Goal: Communication & Community: Answer question/provide support

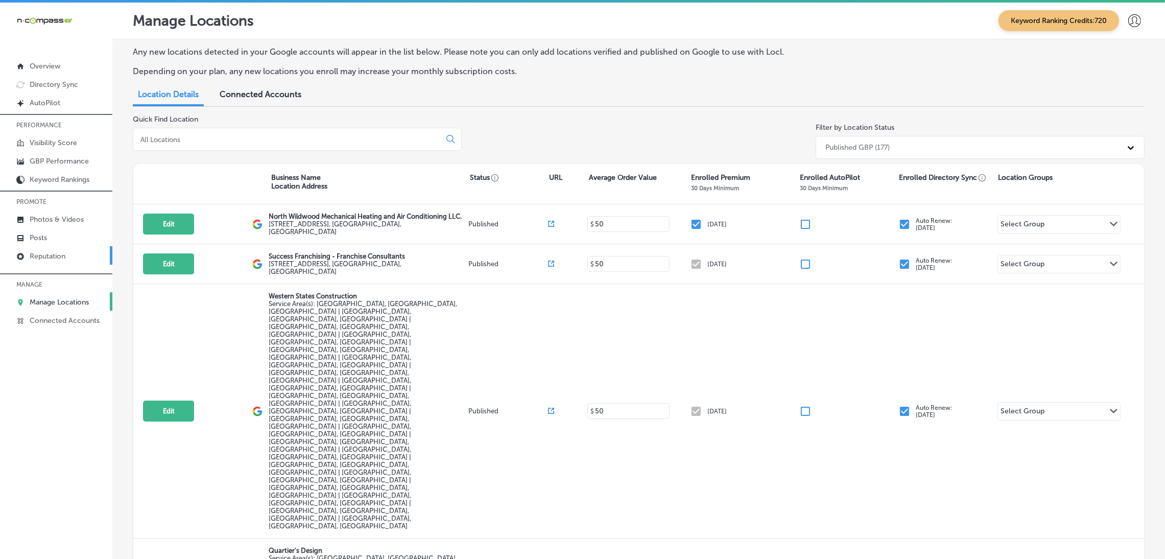
click at [57, 259] on p "Reputation" at bounding box center [48, 256] width 36 height 9
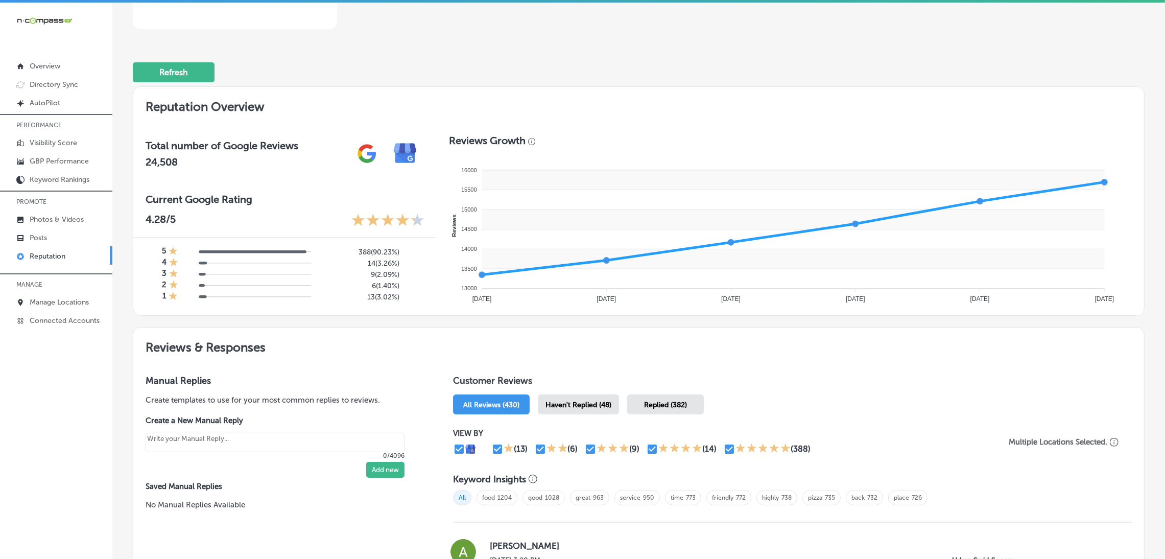
scroll to position [383, 0]
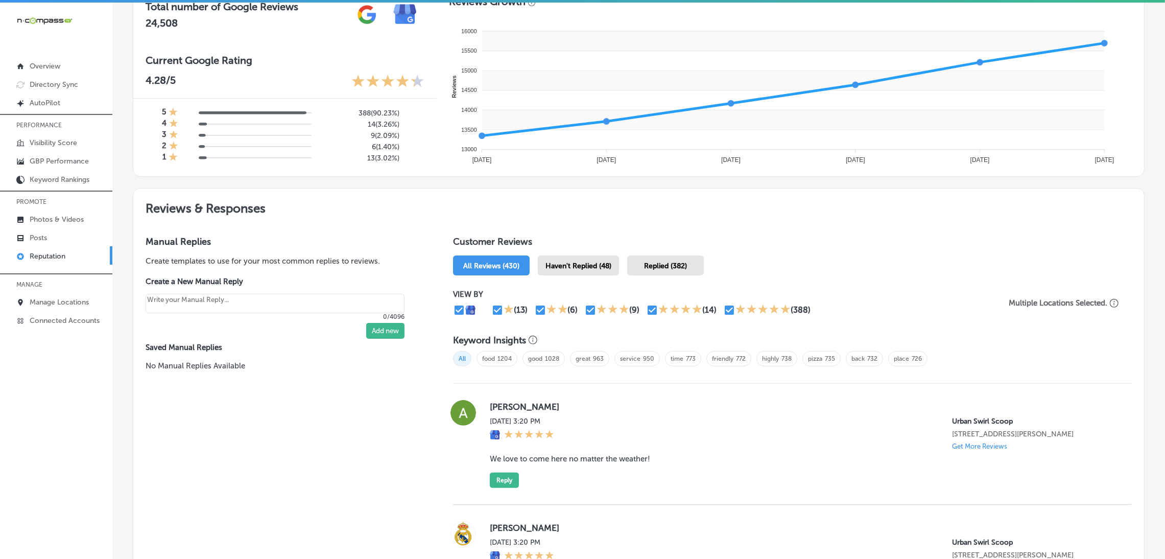
click at [596, 264] on span "Haven't Replied (48)" at bounding box center [579, 266] width 66 height 9
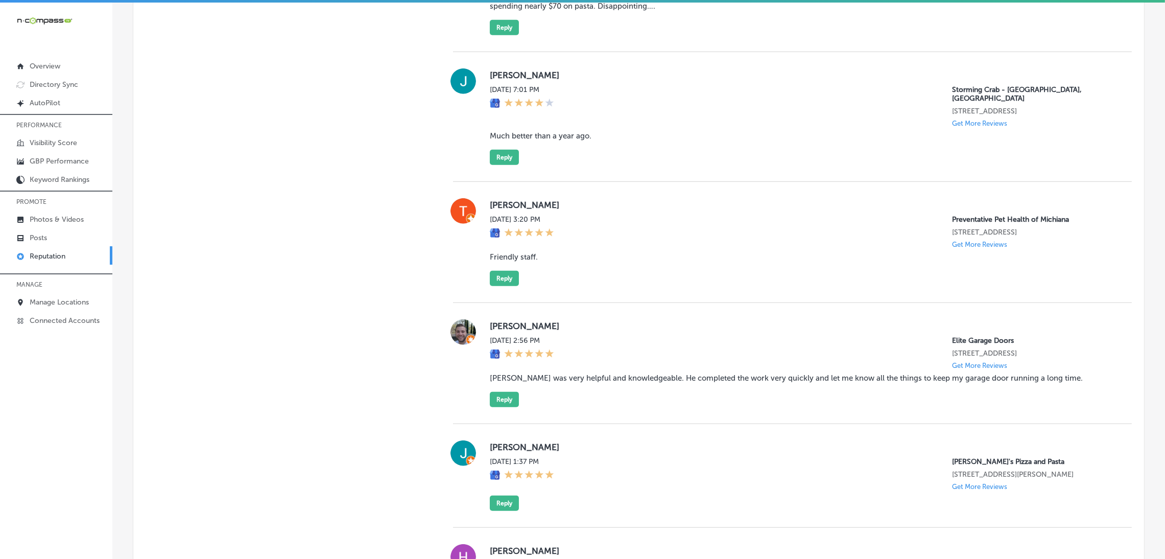
scroll to position [1303, 0]
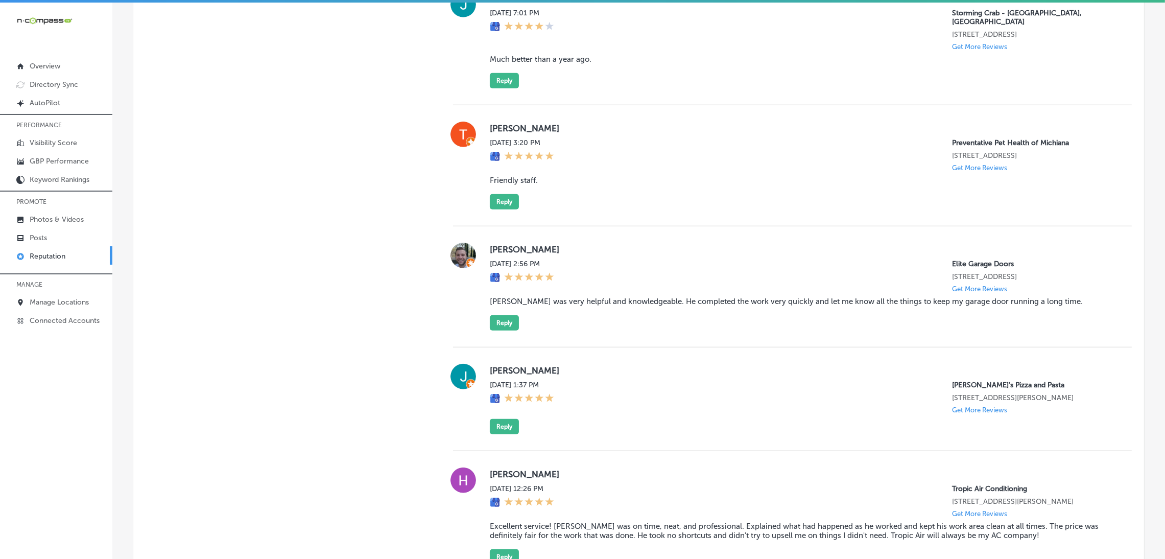
click at [560, 54] on div "[PERSON_NAME][DATE] 7:01 PM Storming Crab - [GEOGRAPHIC_DATA], [GEOGRAPHIC_DATA…" at bounding box center [803, 40] width 626 height 97
click at [560, 60] on blockquote "Much better than a year ago." at bounding box center [803, 59] width 626 height 9
click at [560, 61] on blockquote "Much better than a year ago." at bounding box center [803, 59] width 626 height 9
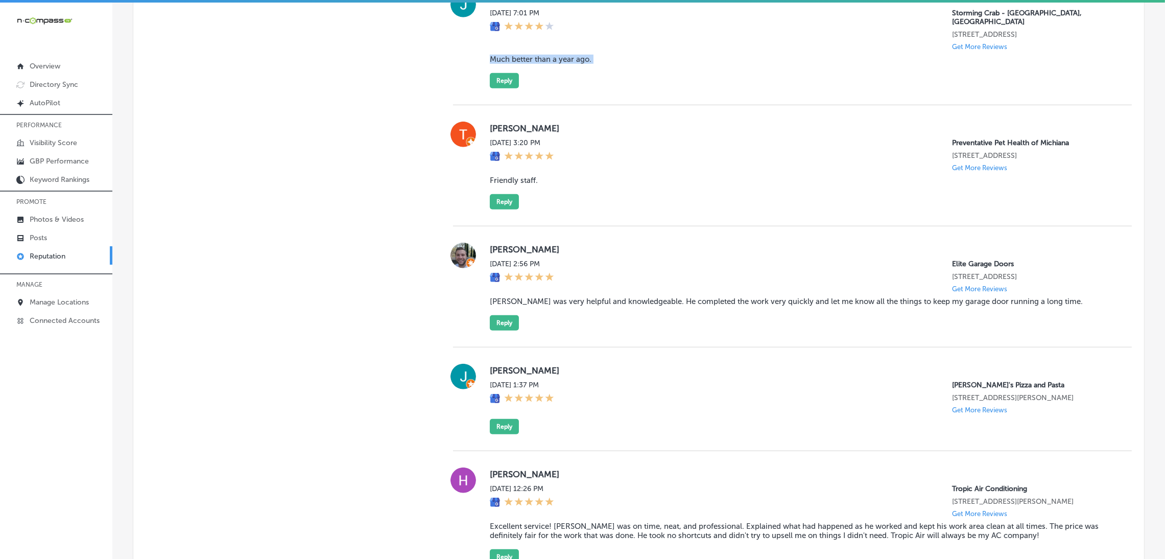
click at [652, 78] on div "[PERSON_NAME][DATE] 7:01 PM Storming Crab - [GEOGRAPHIC_DATA], [GEOGRAPHIC_DATA…" at bounding box center [803, 40] width 626 height 97
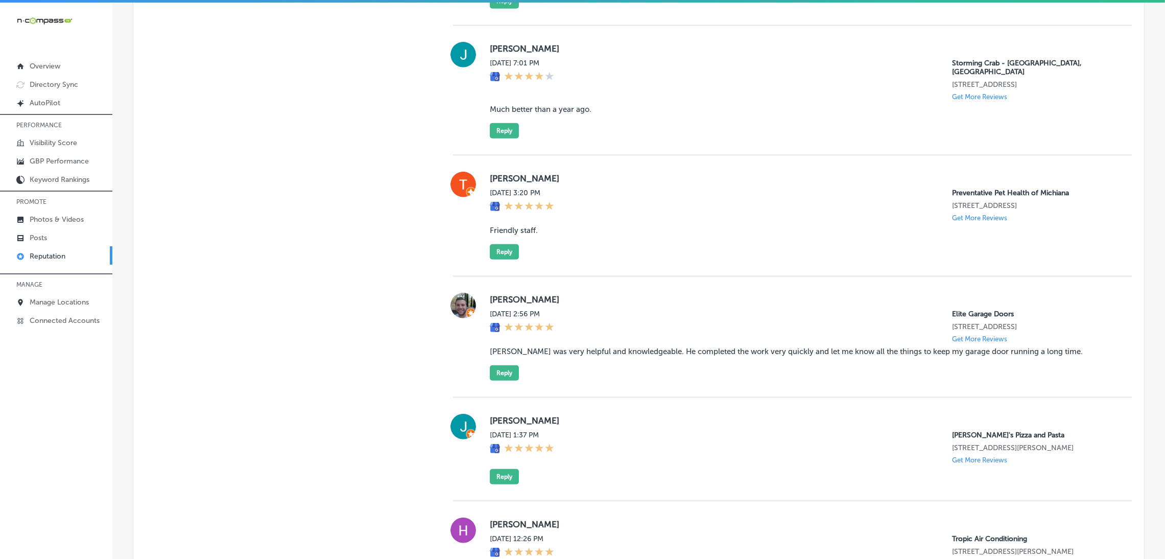
scroll to position [1226, 0]
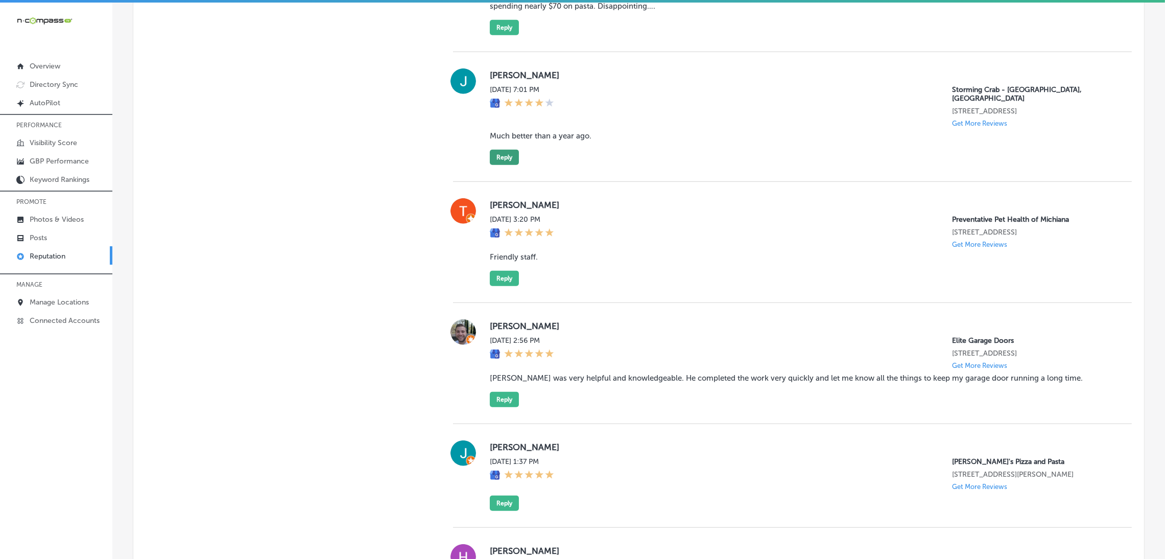
click at [508, 154] on button "Reply" at bounding box center [504, 157] width 29 height 15
type textarea "x"
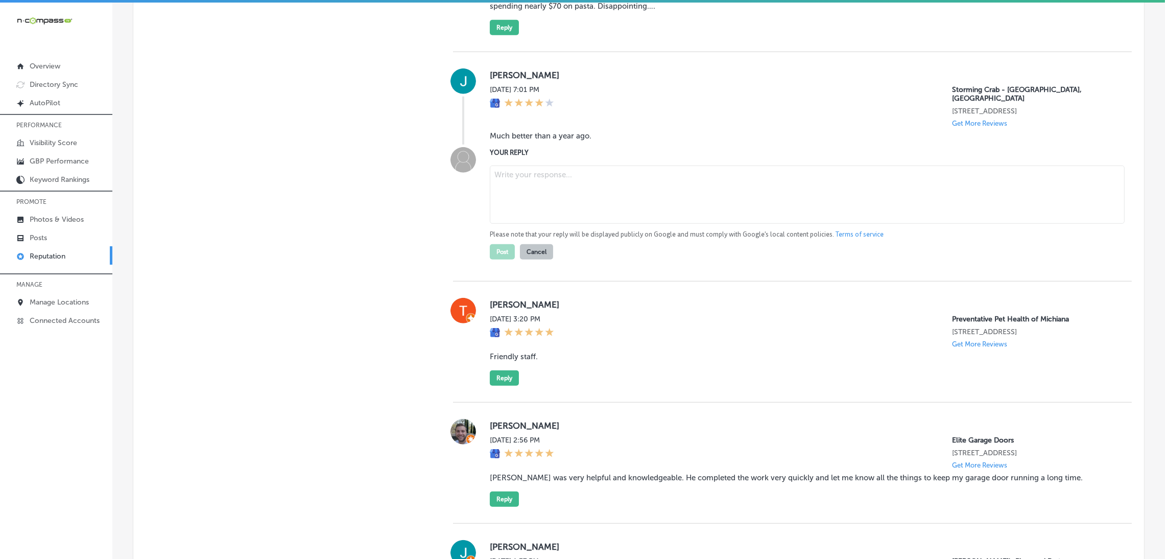
click at [592, 172] on textarea at bounding box center [807, 195] width 635 height 58
click at [540, 178] on textarea at bounding box center [807, 195] width 635 height 58
paste textarea "Thank you for your feedback, [Reviewer Name]! We're glad to hear you noticed im…"
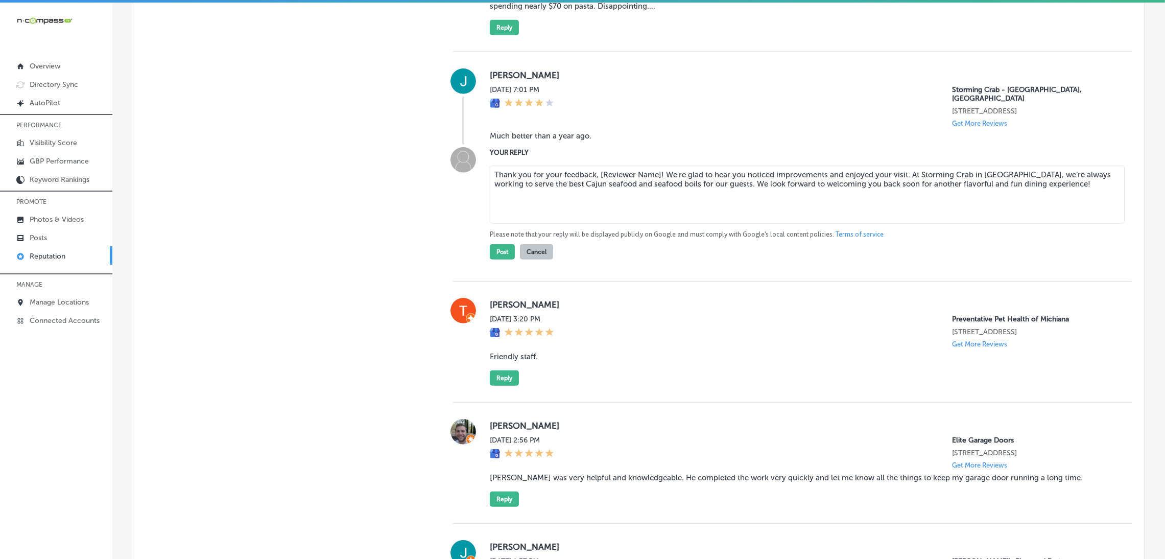
drag, startPoint x: 596, startPoint y: 176, endPoint x: 657, endPoint y: 176, distance: 60.8
click at [657, 176] on textarea "Thank you for your feedback, [Reviewer Name]! We're glad to hear you noticed im…" at bounding box center [807, 195] width 635 height 58
type textarea "Thank you for your feedback, [PERSON_NAME]! We're glad to hear you noticed impr…"
click at [490, 248] on button "Post" at bounding box center [502, 251] width 25 height 15
type textarea "x"
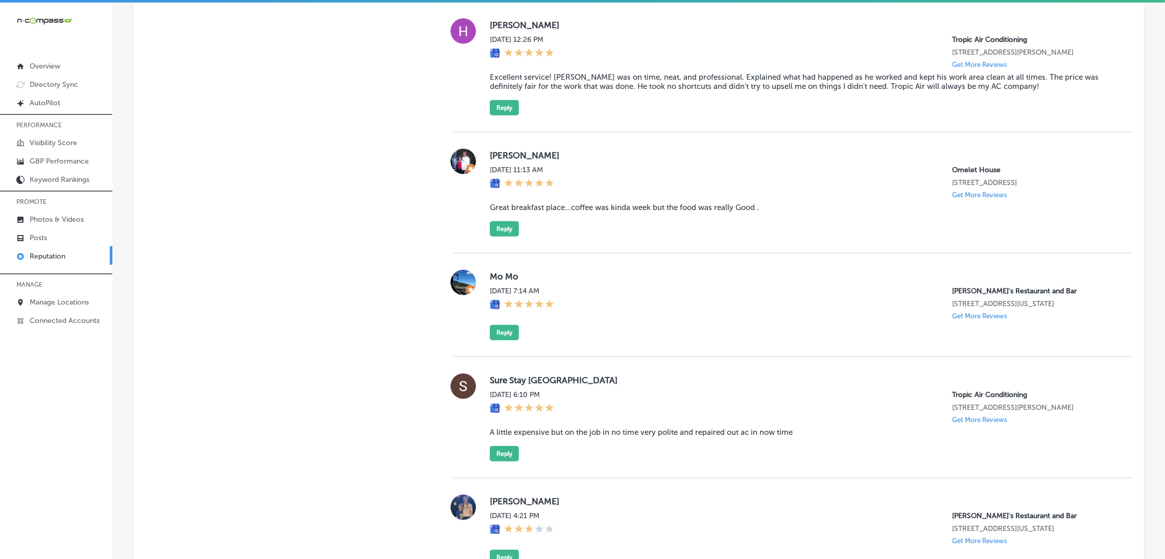
scroll to position [1609, 0]
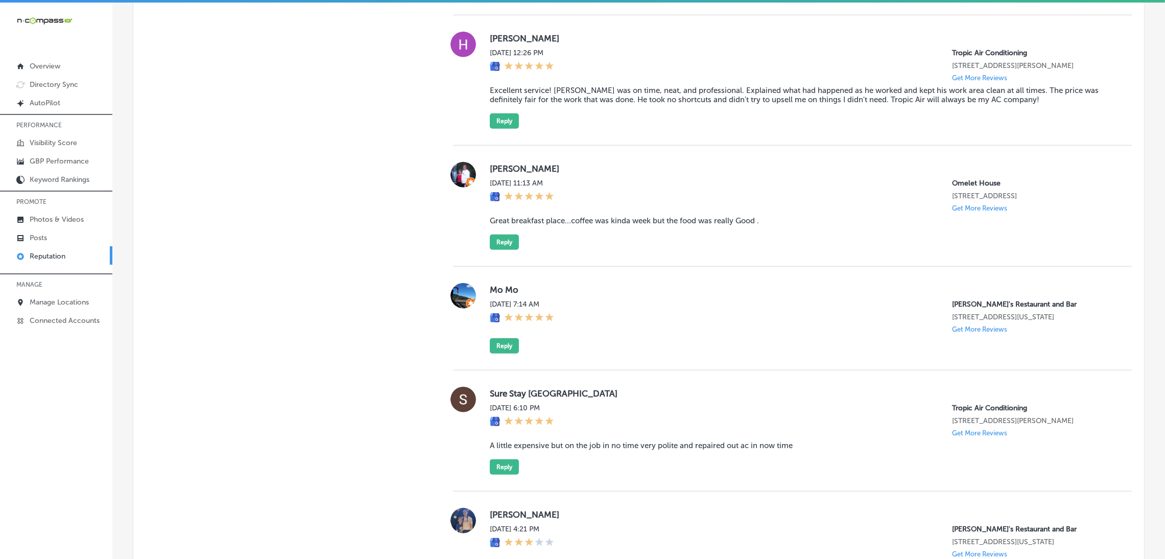
click at [647, 104] on blockquote "Excellent service! [PERSON_NAME] was on time, neat, and professional. Explained…" at bounding box center [803, 95] width 626 height 18
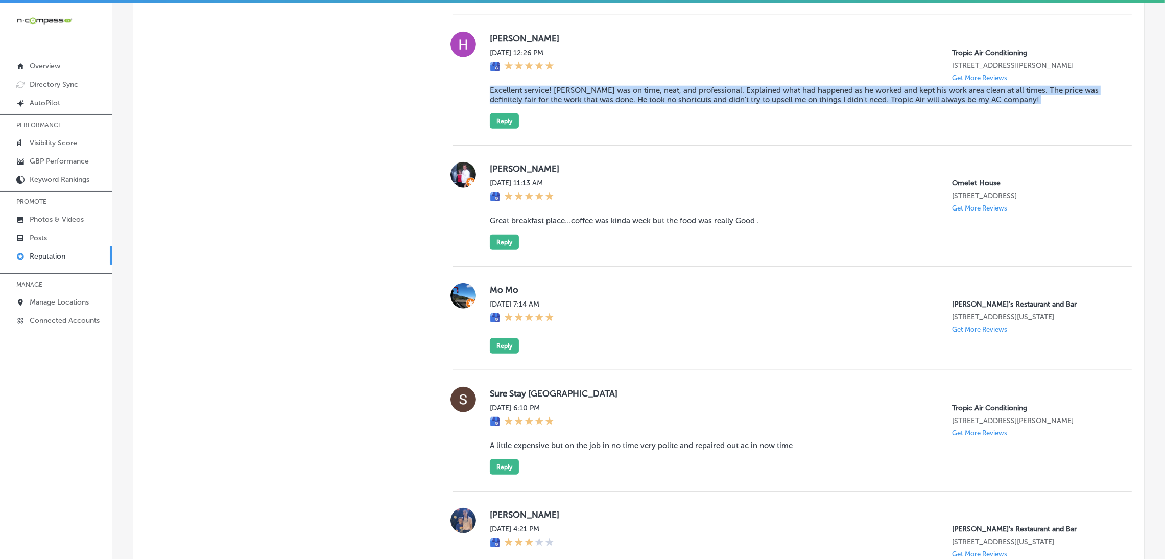
click at [647, 104] on blockquote "Excellent service! [PERSON_NAME] was on time, neat, and professional. Explained…" at bounding box center [803, 95] width 626 height 18
copy blockquote "Excellent service! [PERSON_NAME] was on time, neat, and professional. Explained…"
click at [624, 146] on div "[PERSON_NAME][DATE] 12:26 PM Tropic Air Conditioning [STREET_ADDRESS][PERSON_NA…" at bounding box center [792, 80] width 679 height 130
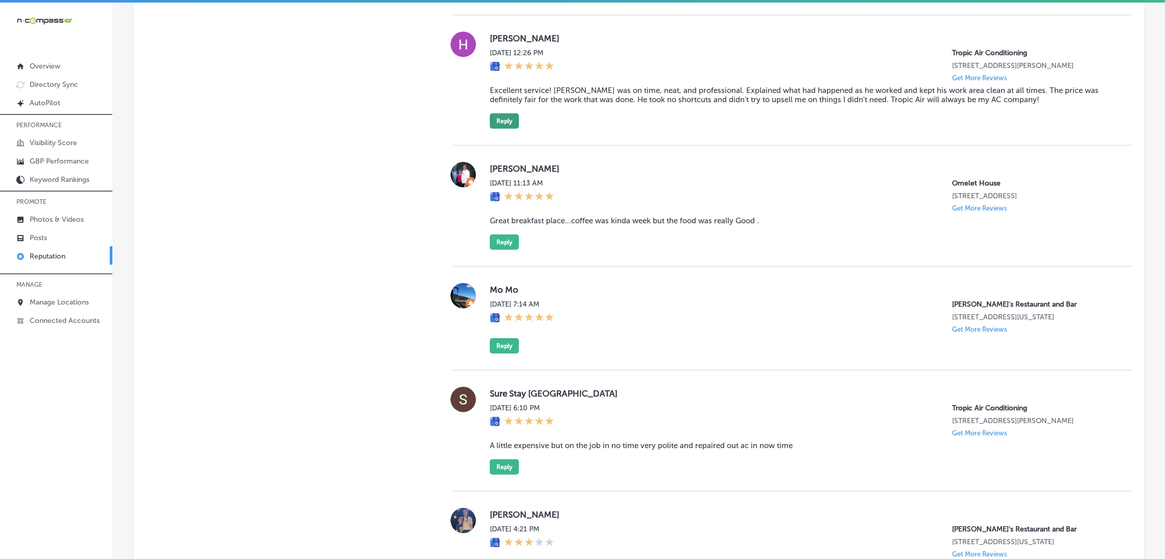
click at [509, 129] on button "Reply" at bounding box center [504, 120] width 29 height 15
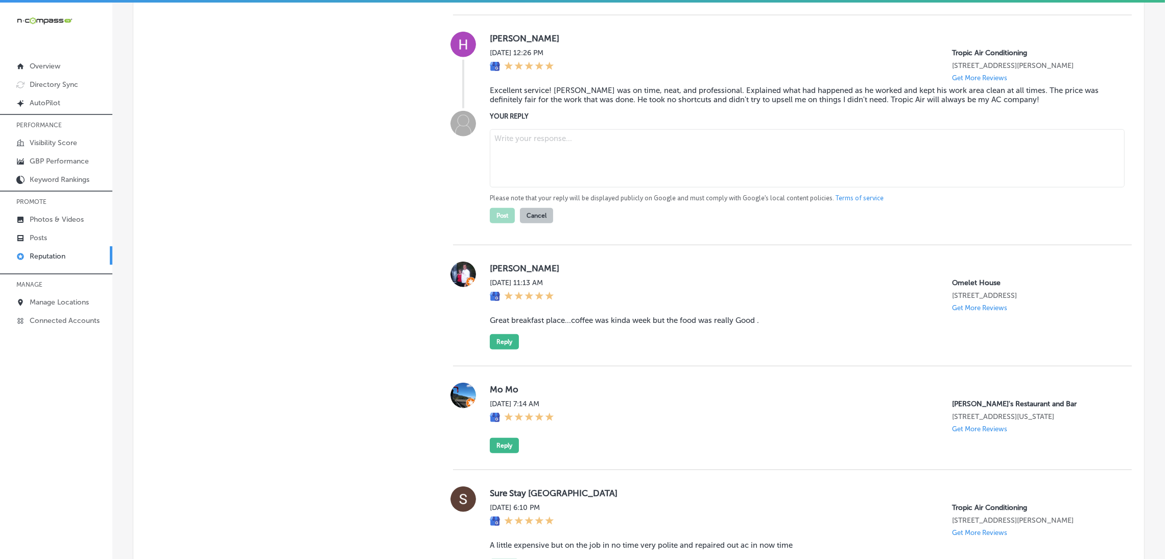
click at [603, 120] on label "YOUR REPLY" at bounding box center [803, 116] width 626 height 8
click at [609, 161] on textarea at bounding box center [807, 158] width 635 height 58
click at [612, 159] on textarea at bounding box center [807, 158] width 635 height 58
paste textarea "Thank you for the 5-star review, [Reviewer Name]! We’re delighted to hear that …"
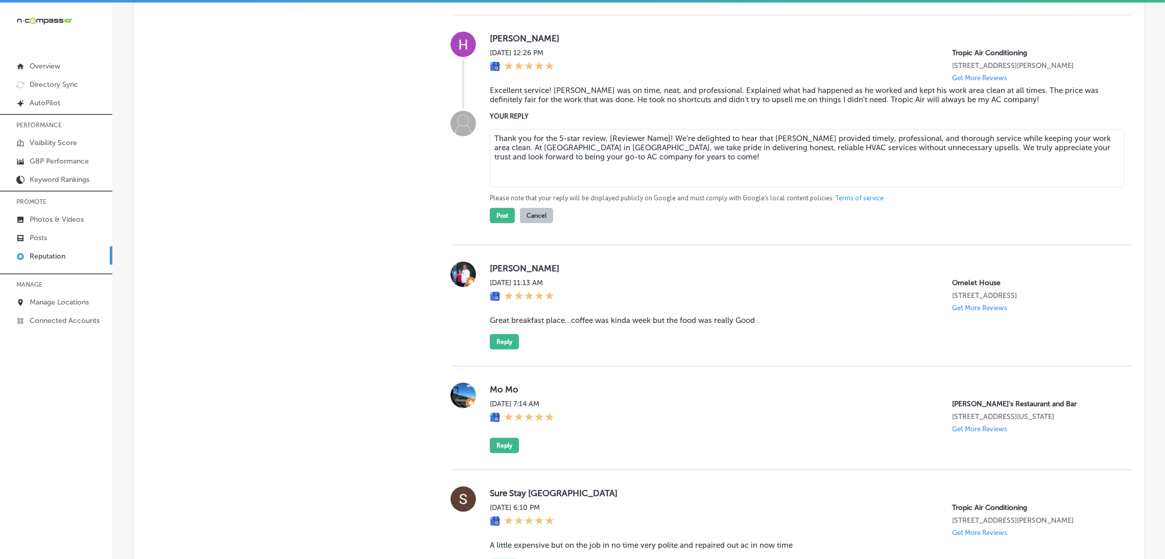
drag, startPoint x: 606, startPoint y: 158, endPoint x: 666, endPoint y: 153, distance: 60.0
click at [666, 153] on textarea "Thank you for the 5-star review, [Reviewer Name]! We’re delighted to hear that …" at bounding box center [807, 158] width 635 height 58
type textarea "Thank you for the 5-star review, [PERSON_NAME]! We’re delighted to hear that [P…"
click at [498, 223] on button "Post" at bounding box center [502, 215] width 25 height 15
type textarea "x"
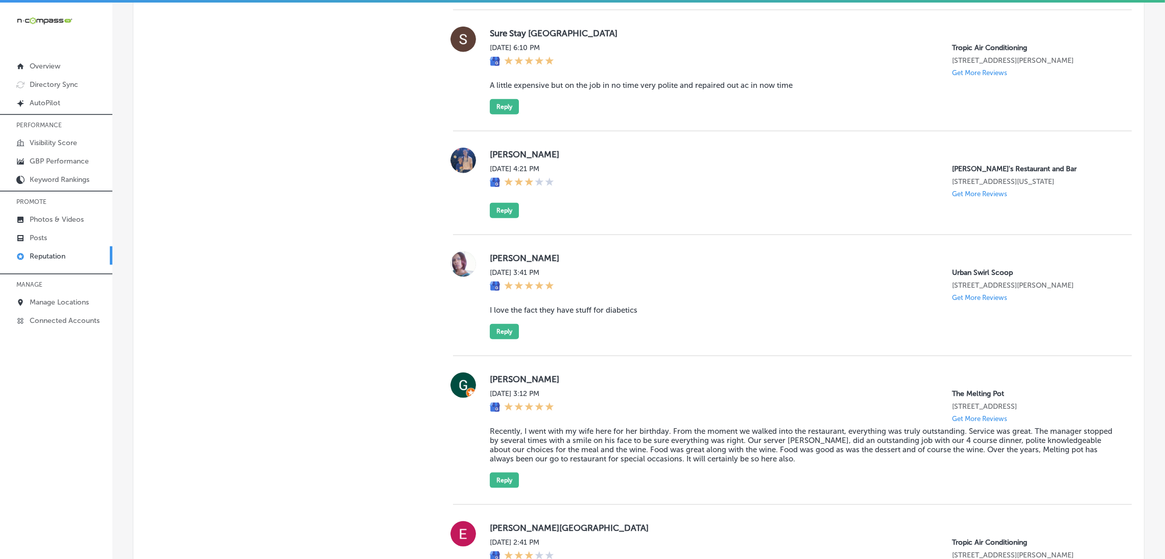
scroll to position [1915, 0]
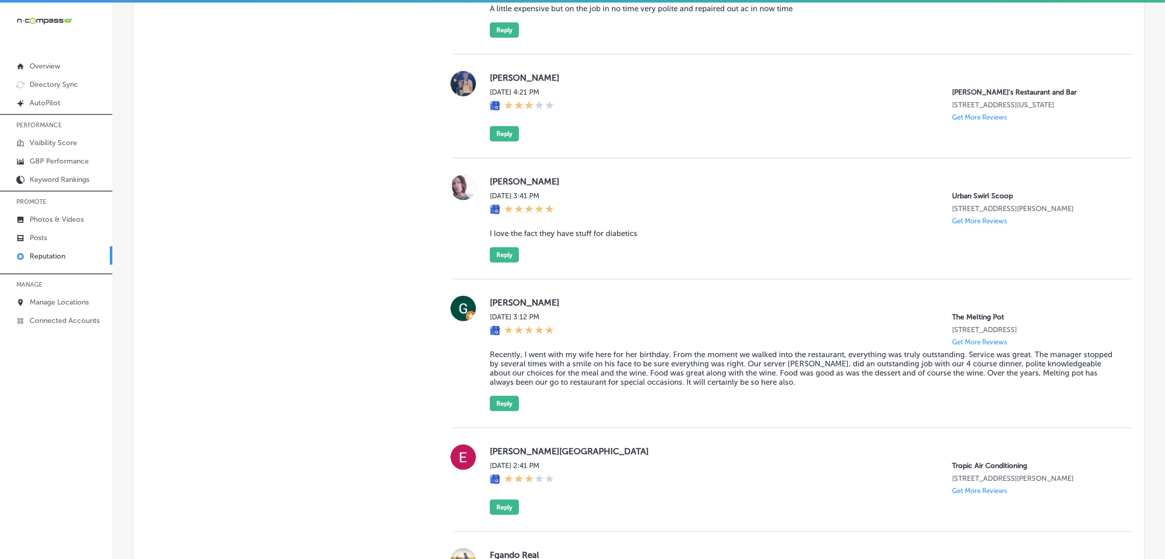
click at [625, 13] on blockquote "A little expensive but on the job in no time very polite and repaired out ac in…" at bounding box center [803, 8] width 626 height 9
copy blockquote "A little expensive but on the job in no time very polite and repaired out ac in…"
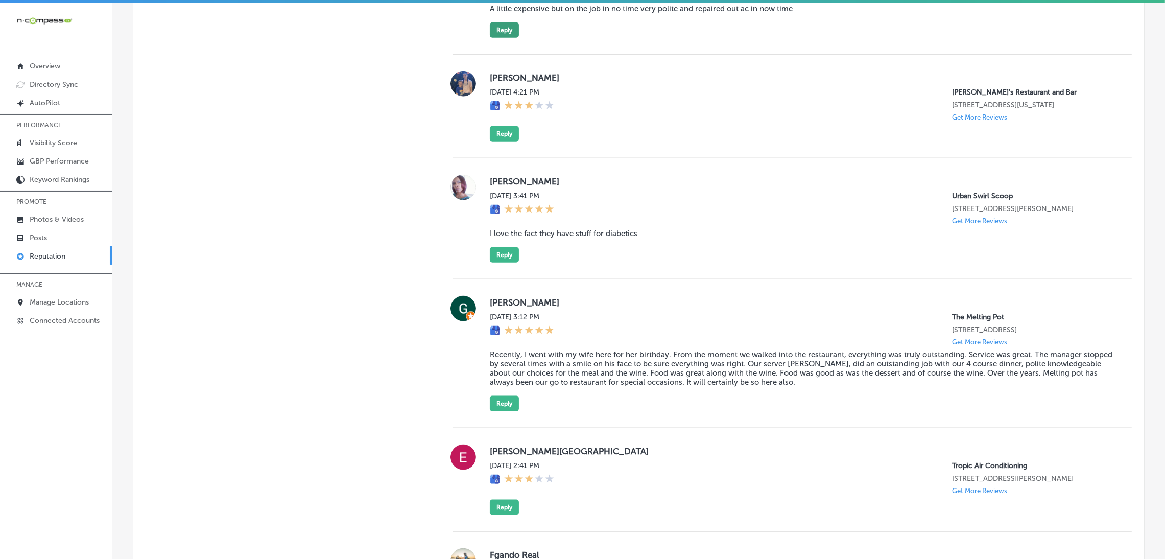
click at [490, 38] on button "Reply" at bounding box center [504, 29] width 29 height 15
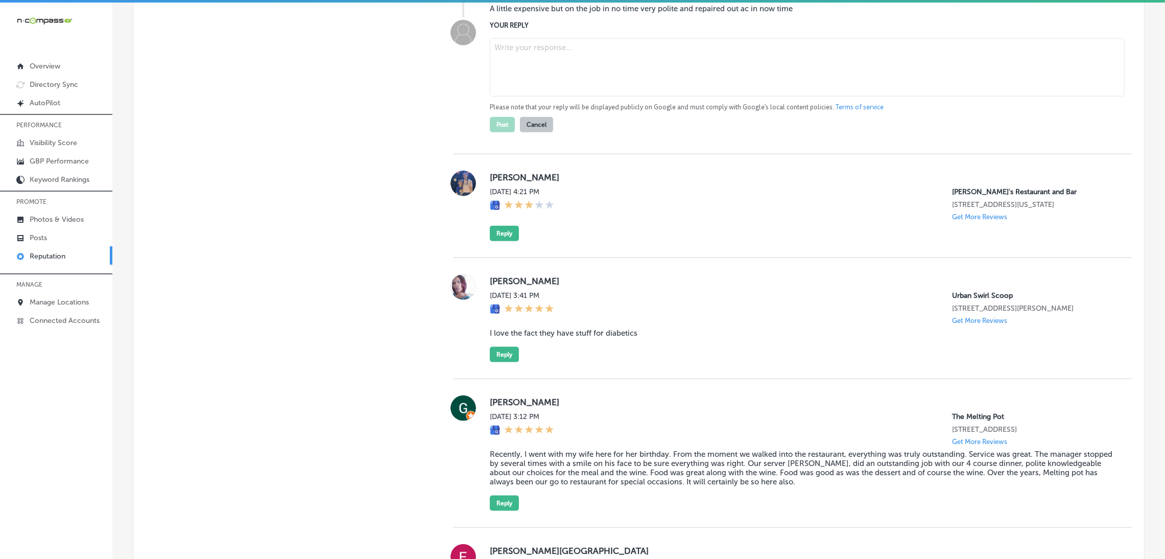
click at [532, 97] on textarea at bounding box center [807, 67] width 635 height 58
paste textarea "Thank you for the 5-star review, [Reviewer Name]! We’re glad our team was able …"
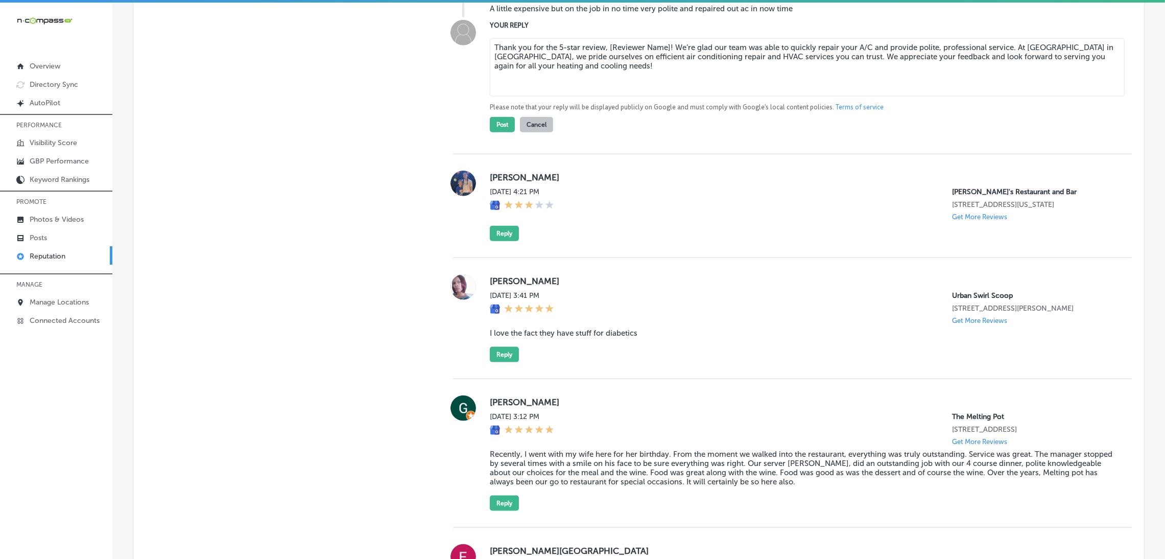
drag, startPoint x: 605, startPoint y: 83, endPoint x: 665, endPoint y: 79, distance: 59.4
click at [665, 79] on textarea "Thank you for the 5-star review, [Reviewer Name]! We’re glad our team was able …" at bounding box center [807, 67] width 635 height 58
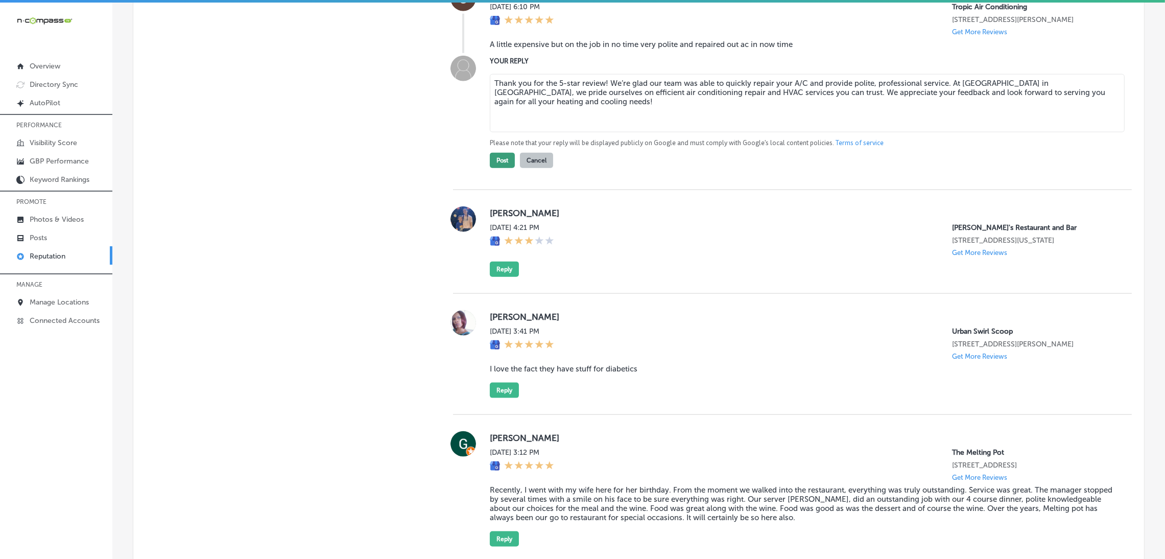
type textarea "Thank you for the 5-star review! We’re glad our team was able to quickly repair…"
click at [496, 168] on button "Post" at bounding box center [502, 160] width 25 height 15
type textarea "x"
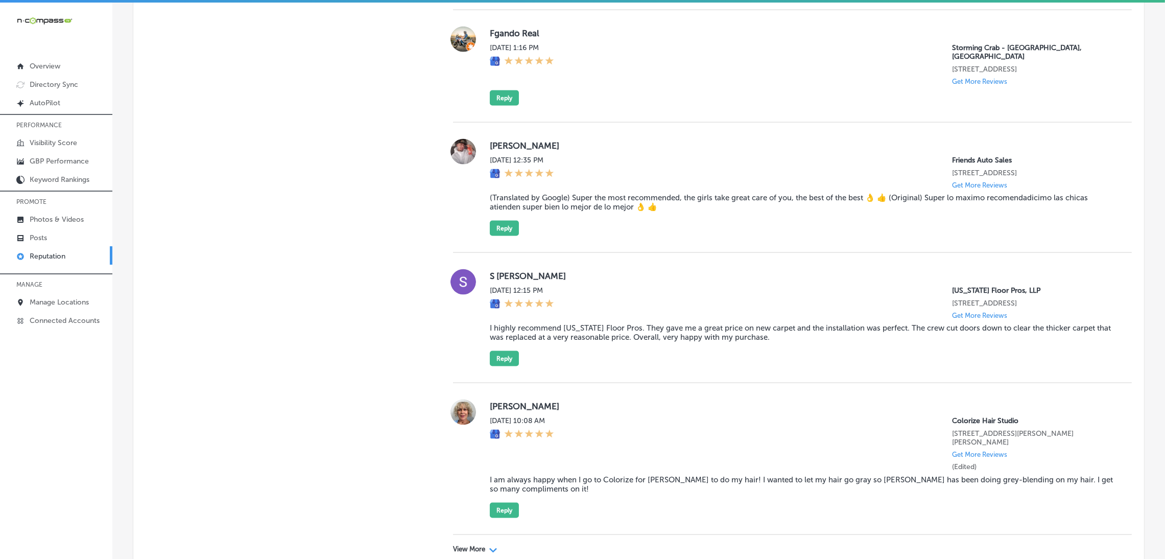
scroll to position [2339, 0]
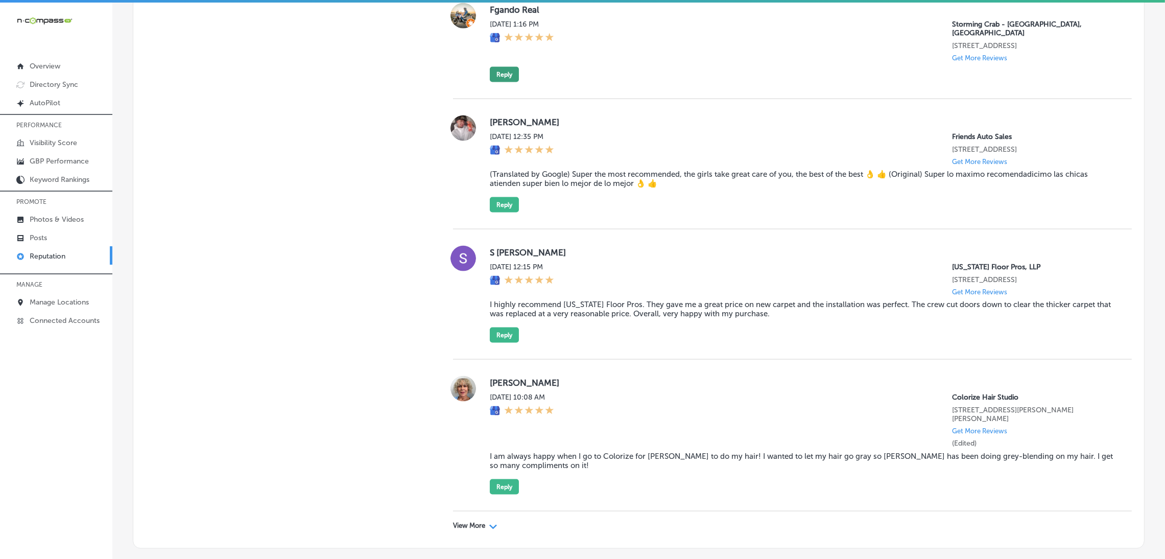
click at [505, 82] on button "Reply" at bounding box center [504, 74] width 29 height 15
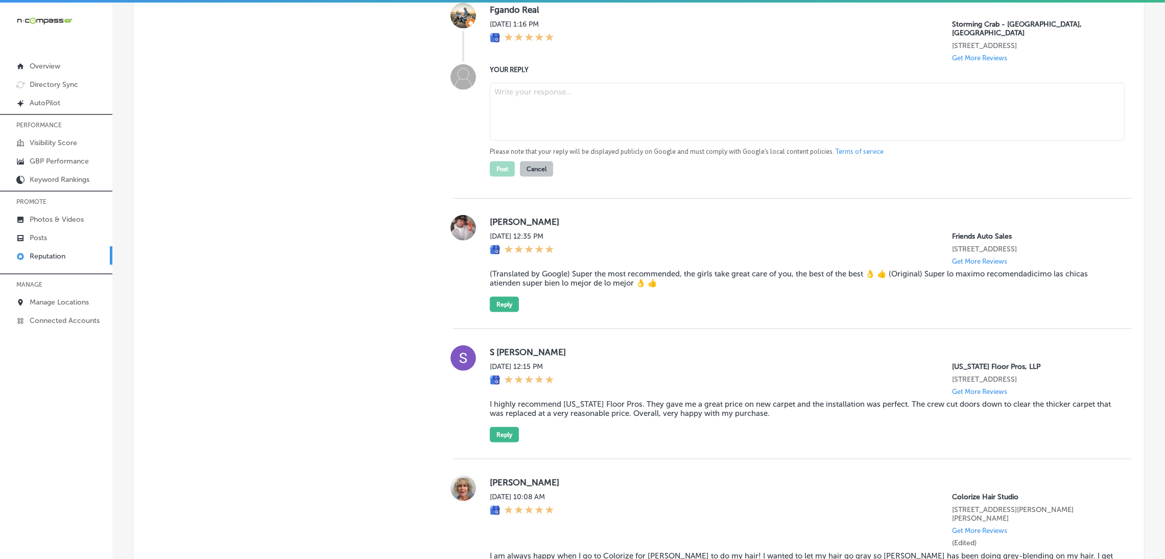
click at [594, 141] on textarea at bounding box center [807, 112] width 635 height 58
click at [502, 141] on textarea at bounding box center [807, 112] width 635 height 58
click at [635, 141] on textarea at bounding box center [807, 112] width 635 height 58
click at [573, 141] on textarea at bounding box center [807, 112] width 635 height 58
click at [616, 141] on textarea at bounding box center [807, 112] width 635 height 58
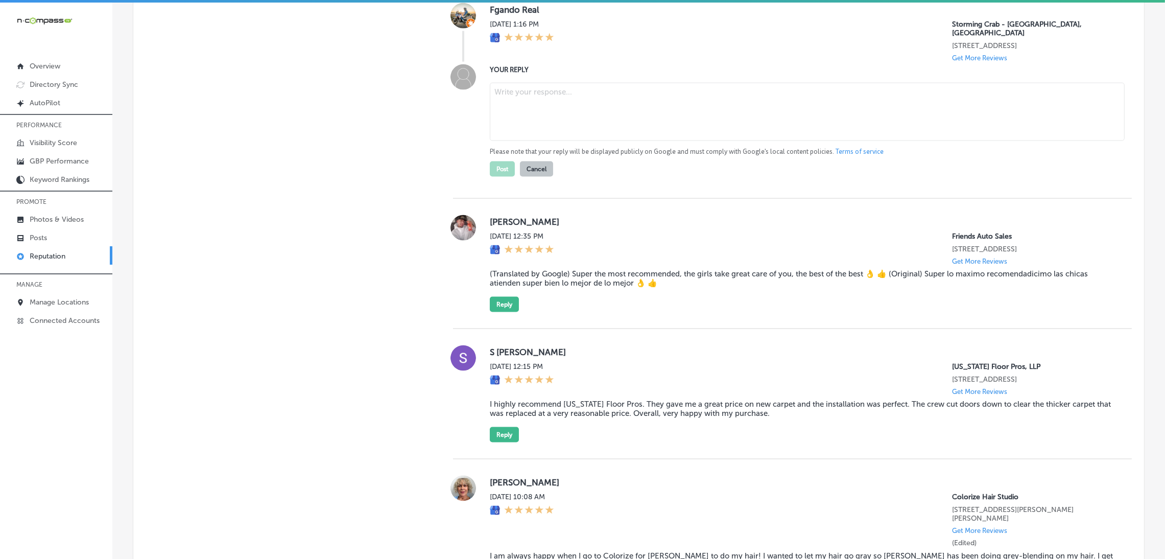
paste textarea "Thanks so much for the five-star review, [Reviewer Name]! We’re so glad you enj…"
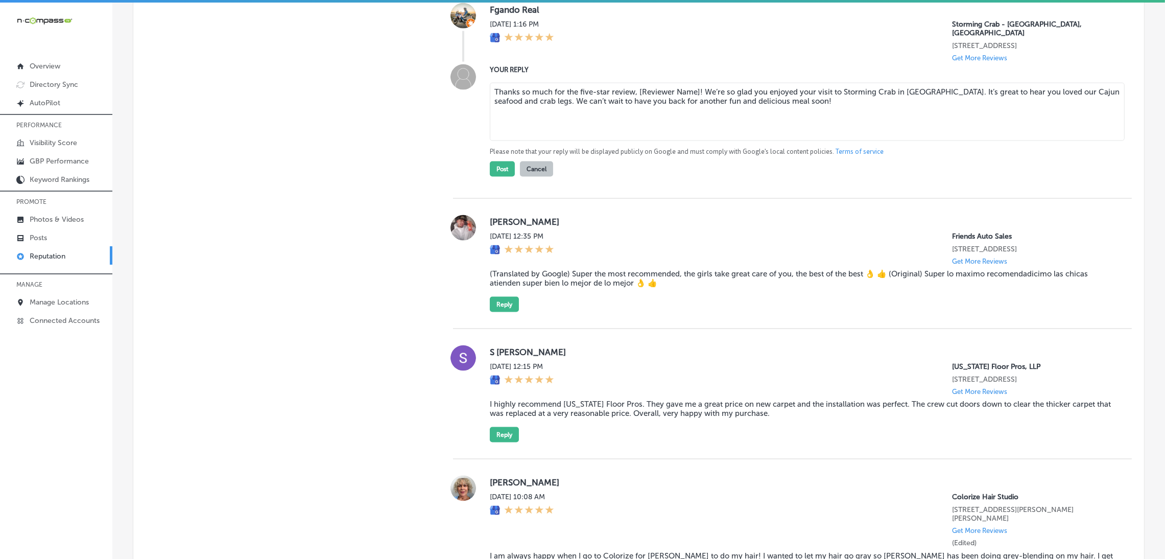
type textarea "Thanks so much for the five-star review, [Reviewer Name]! We’re so glad you enj…"
click at [575, 141] on textarea "Thanks so much for the five-star review, [Reviewer Name]! We’re so glad you enj…" at bounding box center [807, 112] width 635 height 58
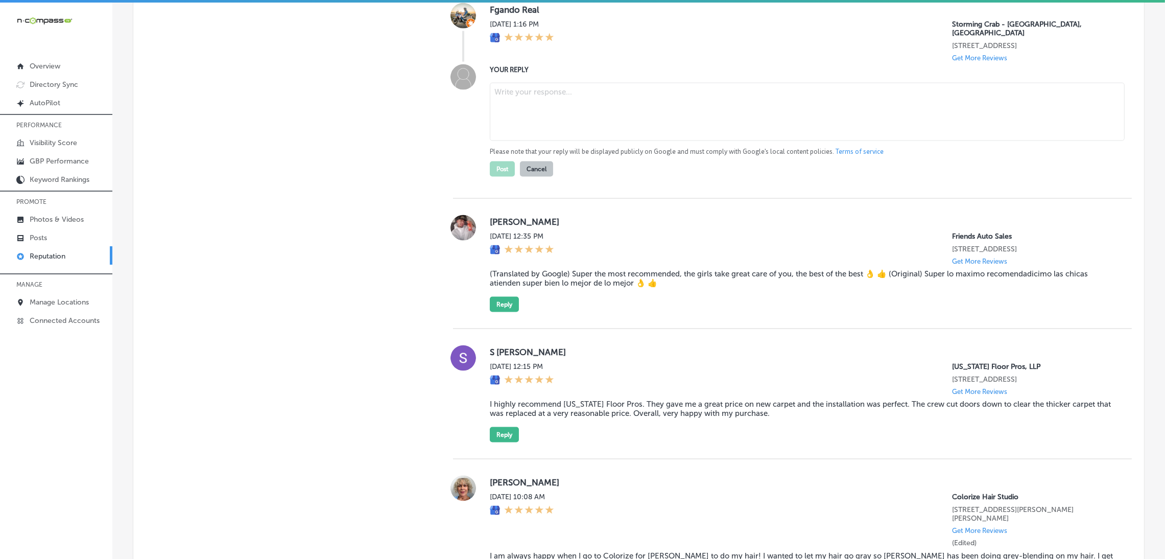
click at [553, 141] on textarea at bounding box center [807, 112] width 635 height 58
paste textarea "Thanks so much for the five-star review, [Reviewer Name]! We’re so glad you enj…"
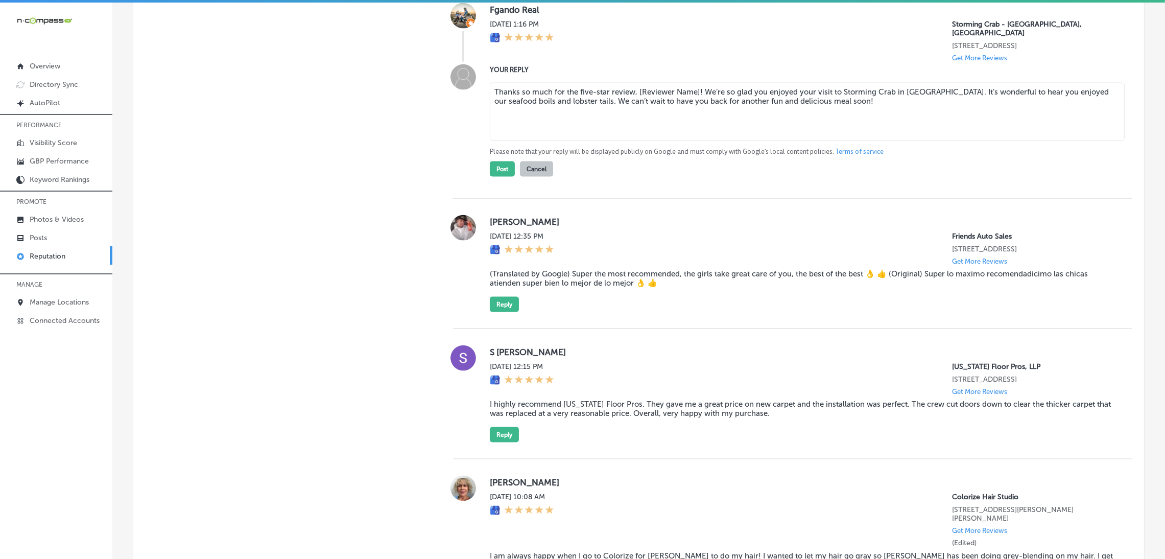
drag, startPoint x: 635, startPoint y: 141, endPoint x: 695, endPoint y: 137, distance: 60.4
click at [695, 137] on textarea "Thanks so much for the five-star review, [Reviewer Name]! We’re so glad you enj…" at bounding box center [807, 112] width 635 height 58
click at [586, 138] on textarea "Thanks so much for the five-star review! We’re so glad you enjoyed your visit t…" at bounding box center [807, 112] width 635 height 58
type textarea "Thanks so much for the 5-star review! We’re so glad you enjoyed your visit to S…"
click at [491, 177] on button "Post" at bounding box center [502, 168] width 25 height 15
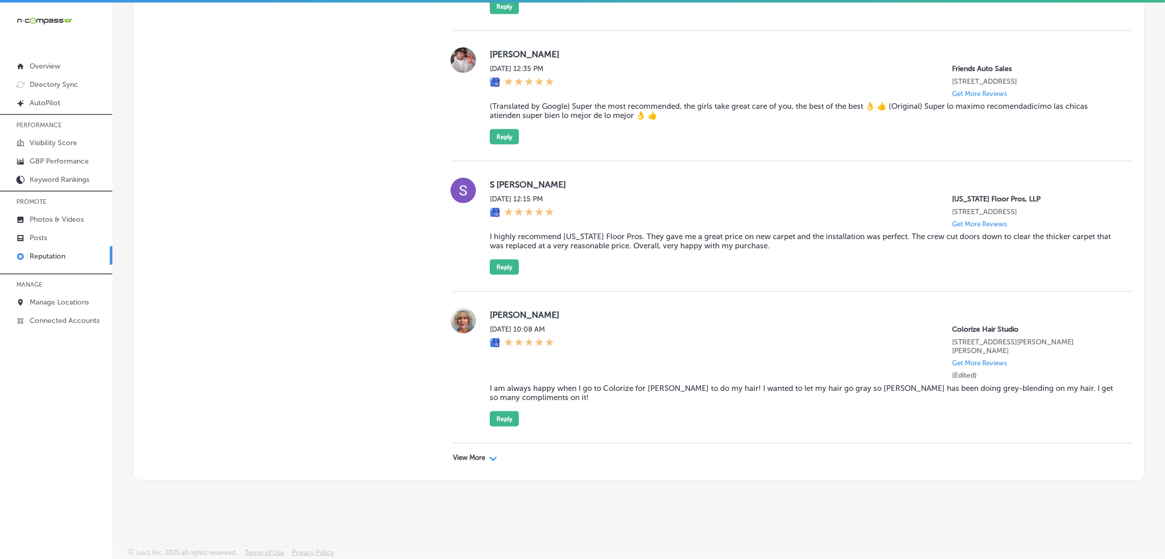
type textarea "x"
click at [549, 246] on blockquote "I highly recommend [US_STATE] Floor Pros. They gave me a great price on new car…" at bounding box center [803, 239] width 626 height 18
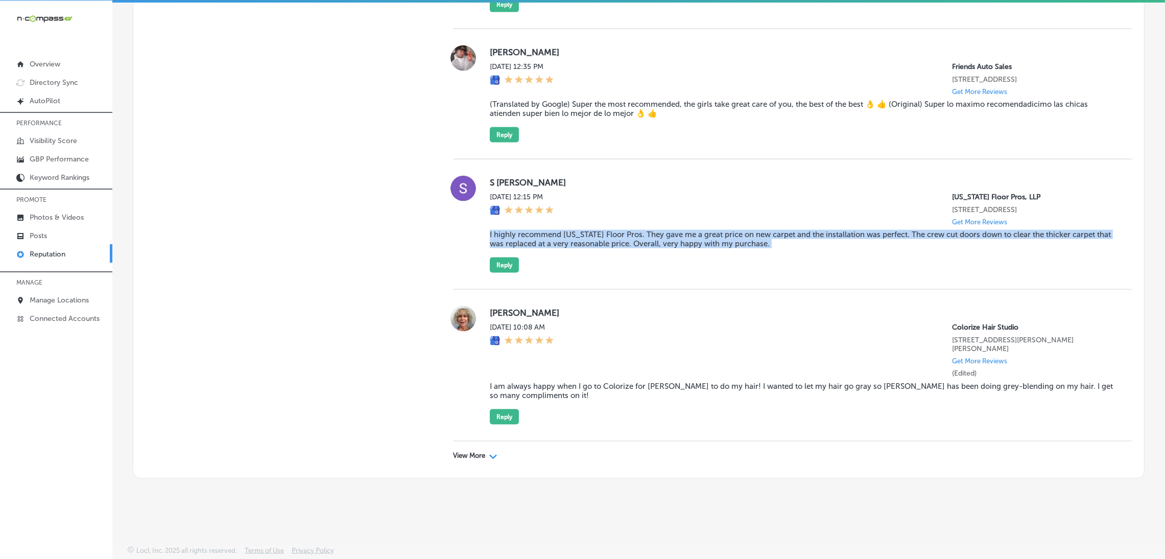
click at [549, 246] on blockquote "I highly recommend [US_STATE] Floor Pros. They gave me a great price on new car…" at bounding box center [803, 239] width 626 height 18
copy blockquote "I highly recommend [US_STATE] Floor Pros. They gave me a great price on new car…"
click at [568, 239] on blockquote "I highly recommend [US_STATE] Floor Pros. They gave me a great price on new car…" at bounding box center [803, 239] width 626 height 18
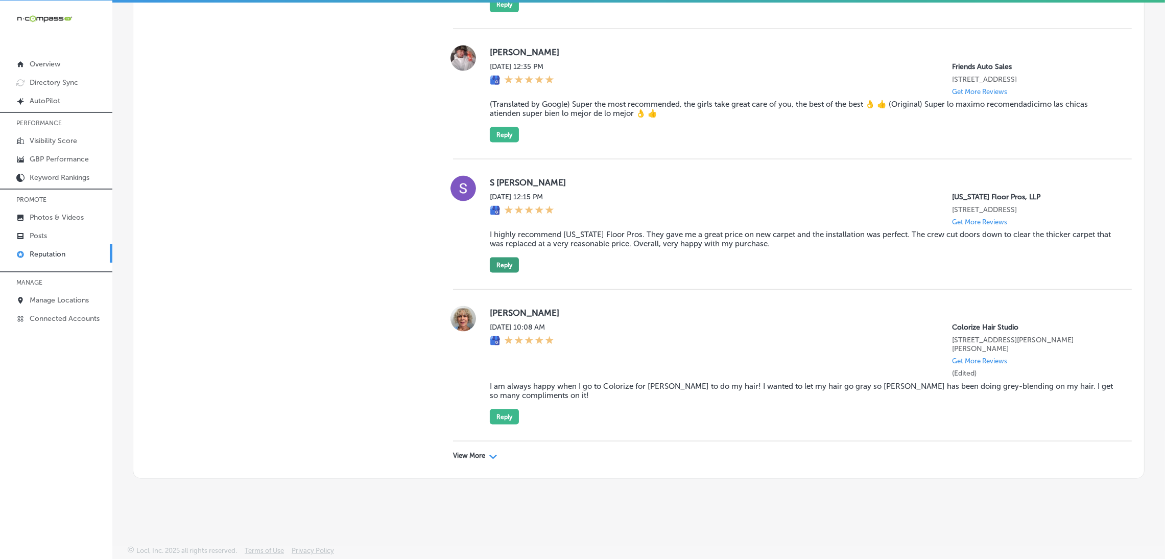
click at [506, 267] on button "Reply" at bounding box center [504, 264] width 29 height 15
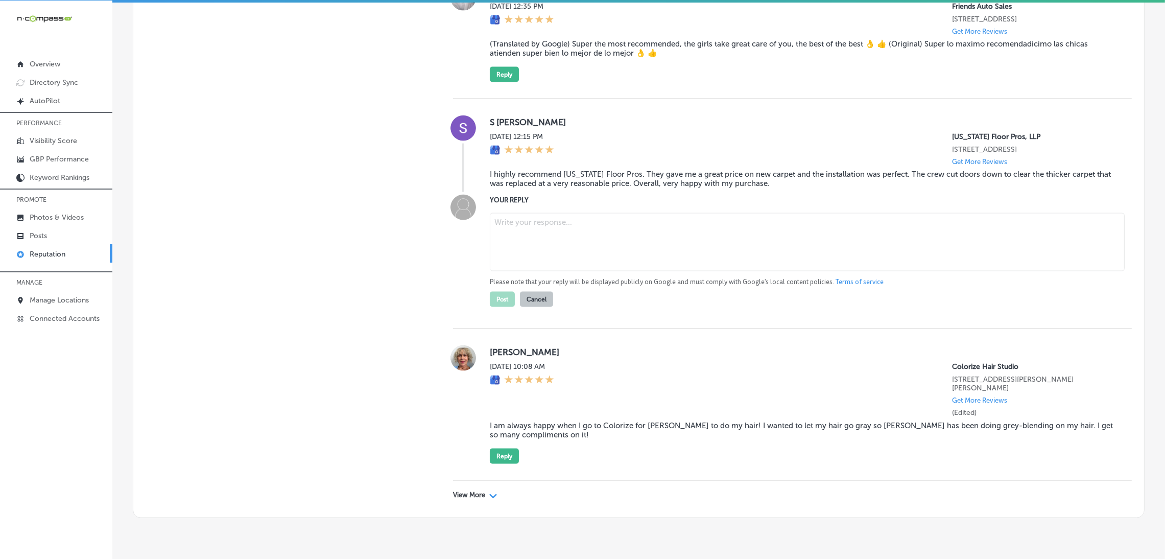
click at [685, 271] on textarea at bounding box center [807, 242] width 635 height 58
click at [507, 271] on textarea at bounding box center [807, 242] width 635 height 58
paste textarea "Thank you for the fantastic 5-star review! We’re thrilled to hear you had a gre…"
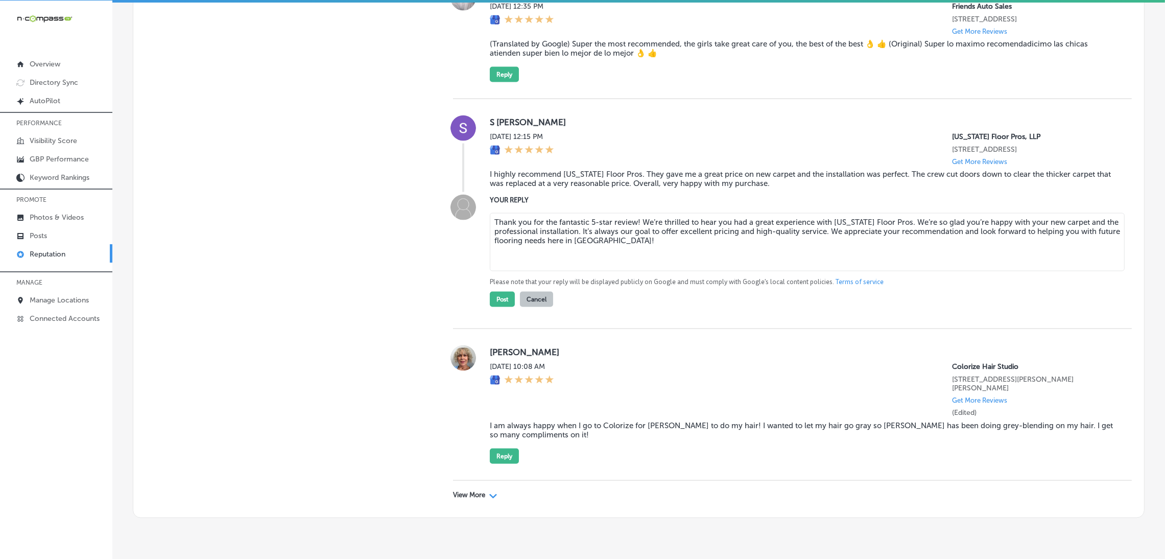
click at [632, 271] on textarea "Thank you for the fantastic 5-star review! We’re thrilled to hear you had a gre…" at bounding box center [807, 242] width 635 height 58
type textarea "Thank you for the fantastic 5-star review! We’re thrilled to hear you had a gre…"
click at [494, 307] on button "Post" at bounding box center [502, 299] width 25 height 15
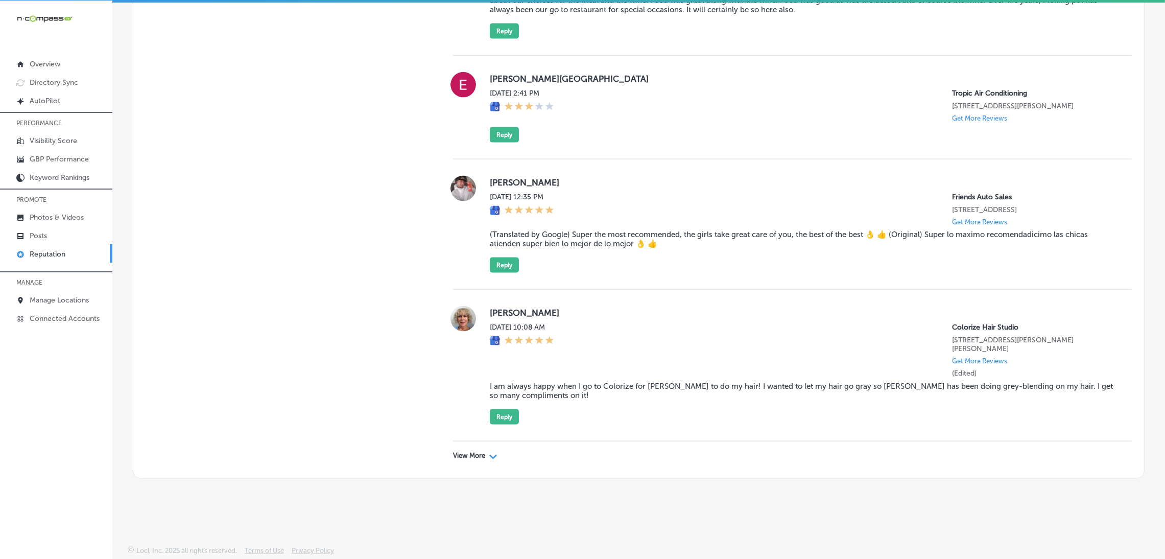
scroll to position [2215, 0]
click at [465, 355] on div "View More Path Created with Sketch." at bounding box center [792, 455] width 679 height 29
click at [467, 355] on p "View More" at bounding box center [469, 456] width 32 height 8
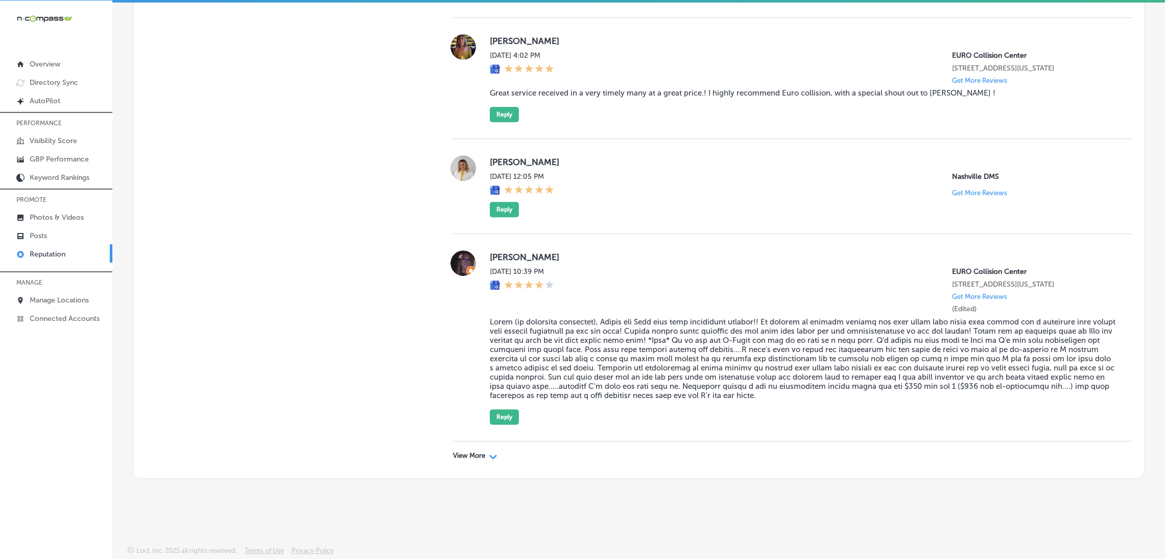
scroll to position [4794, 0]
click at [467, 355] on p "View More" at bounding box center [469, 456] width 32 height 8
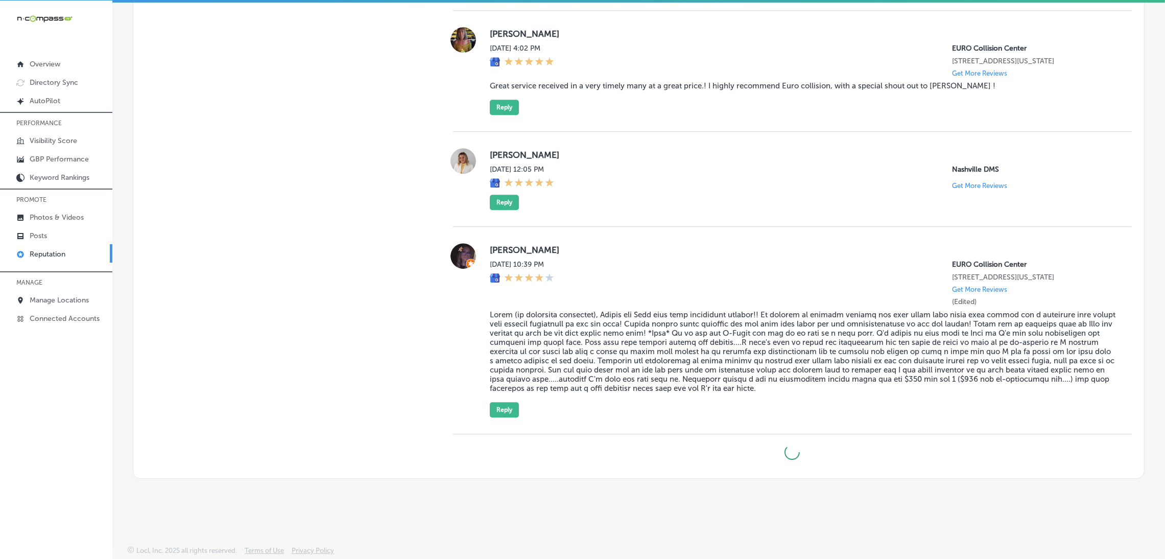
type textarea "x"
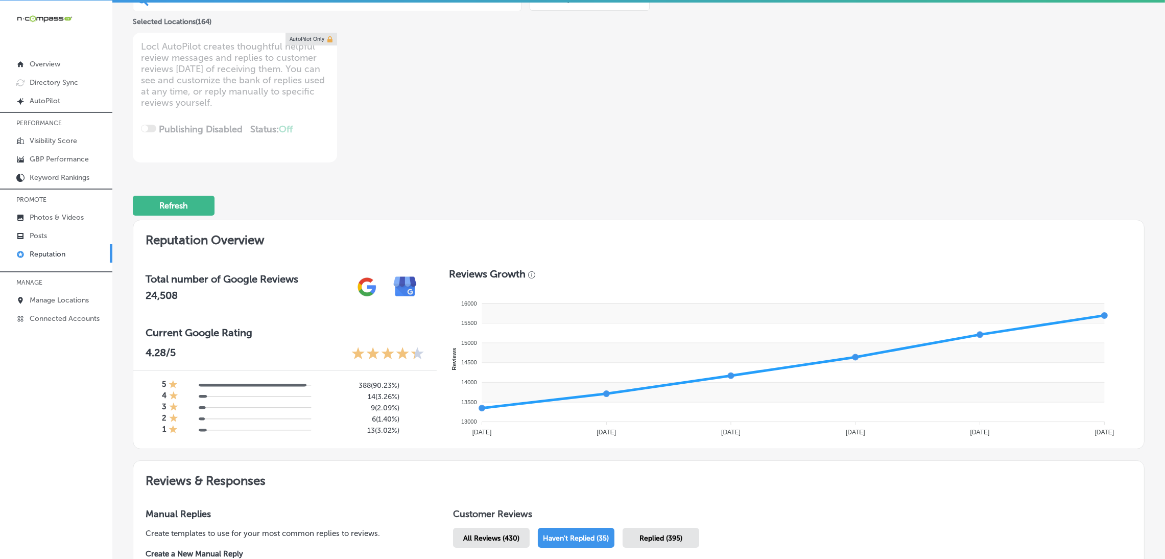
scroll to position [0, 0]
